Goal: Check status: Check status

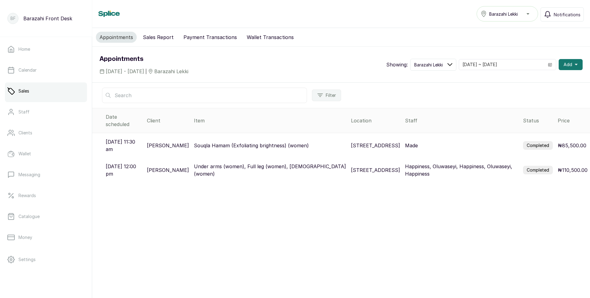
click at [535, 141] on label "Completed" at bounding box center [538, 145] width 30 height 9
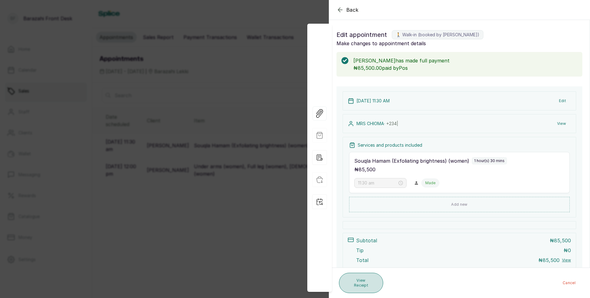
click at [364, 278] on button "View Receipt" at bounding box center [361, 282] width 44 height 20
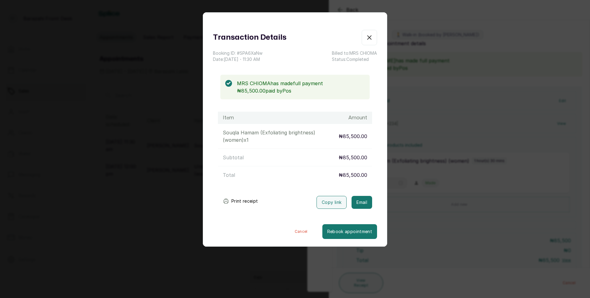
click at [234, 203] on button "Print receipt" at bounding box center [240, 201] width 45 height 12
click at [245, 201] on button "Print receipt" at bounding box center [240, 201] width 45 height 12
click at [366, 39] on icon "button" at bounding box center [368, 37] width 7 height 7
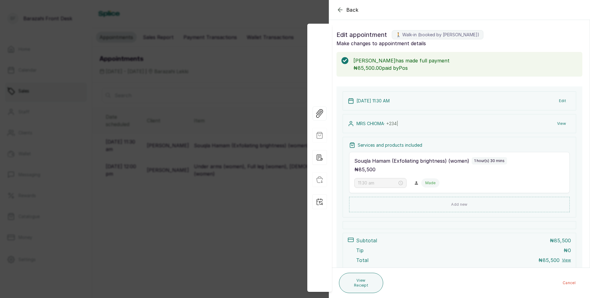
click at [339, 8] on icon "button" at bounding box center [340, 10] width 4 height 4
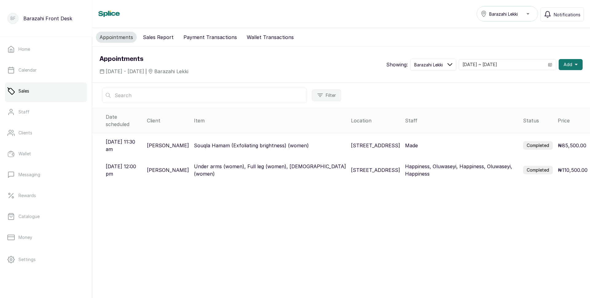
click at [157, 39] on button "Sales Report" at bounding box center [158, 37] width 38 height 11
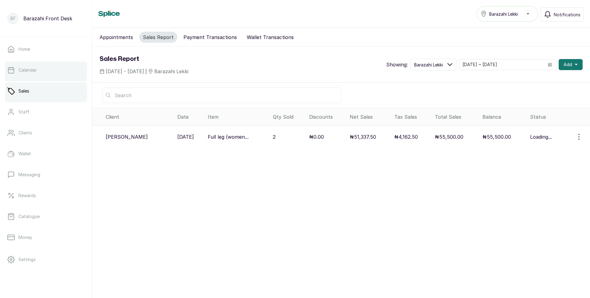
click at [42, 69] on link "Calendar" at bounding box center [46, 69] width 82 height 17
